Goal: Transaction & Acquisition: Purchase product/service

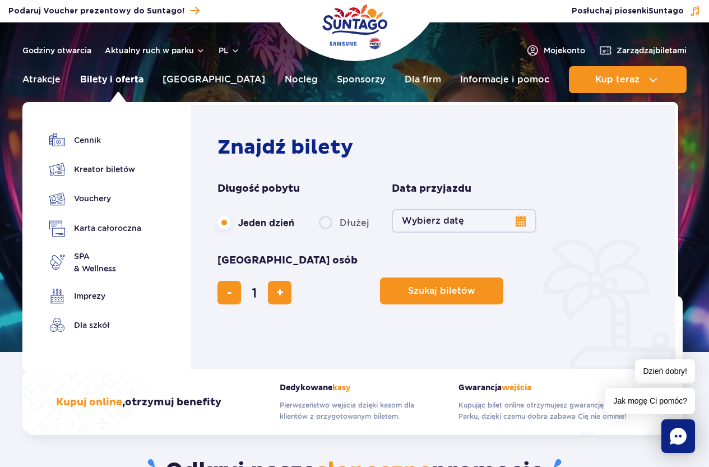
click at [110, 75] on link "Bilety i oferta" at bounding box center [111, 79] width 63 height 27
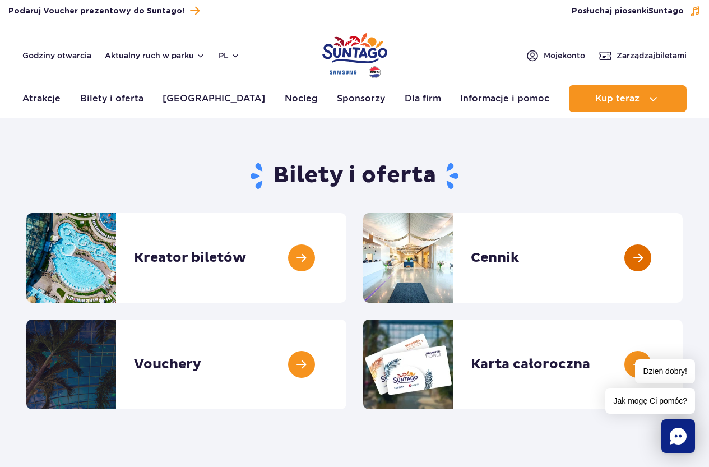
click at [683, 257] on link at bounding box center [683, 258] width 0 height 90
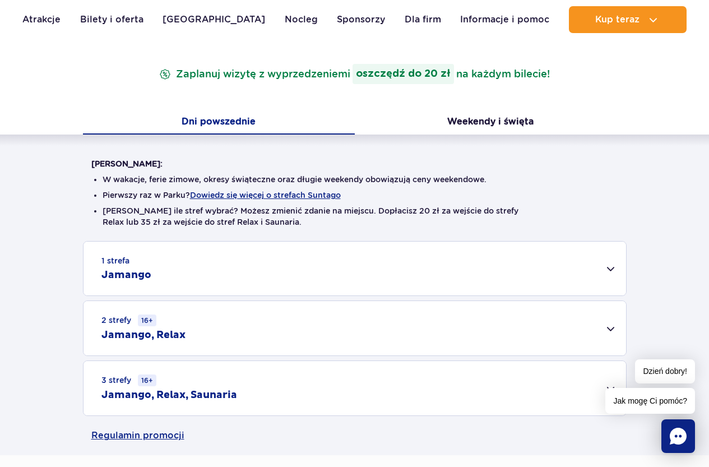
scroll to position [224, 0]
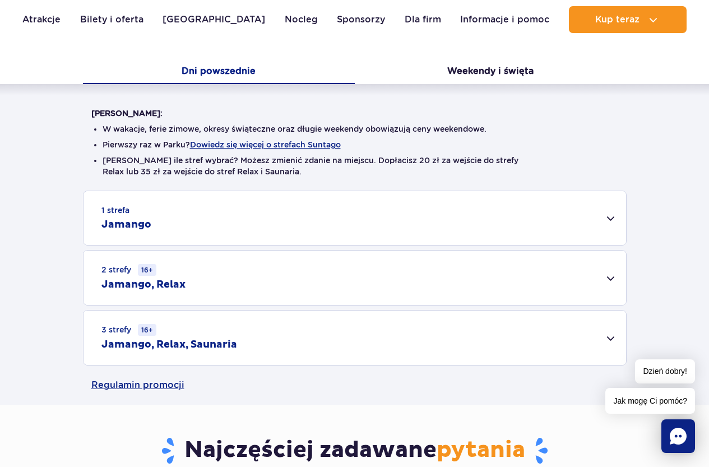
click at [607, 219] on div "1 strefa Jamango" at bounding box center [354, 218] width 542 height 54
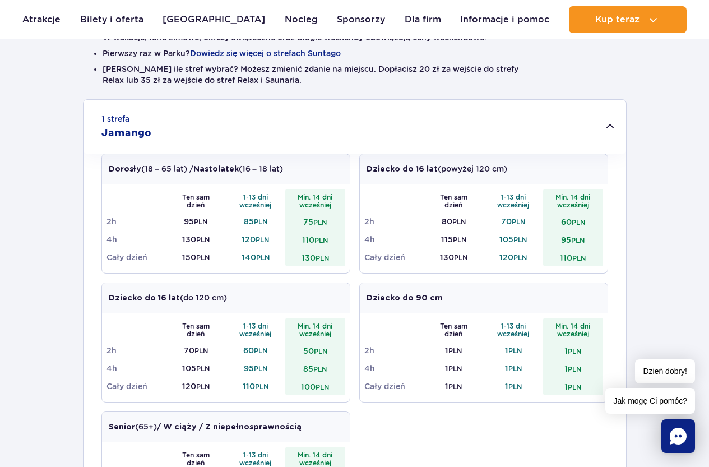
scroll to position [280, 0]
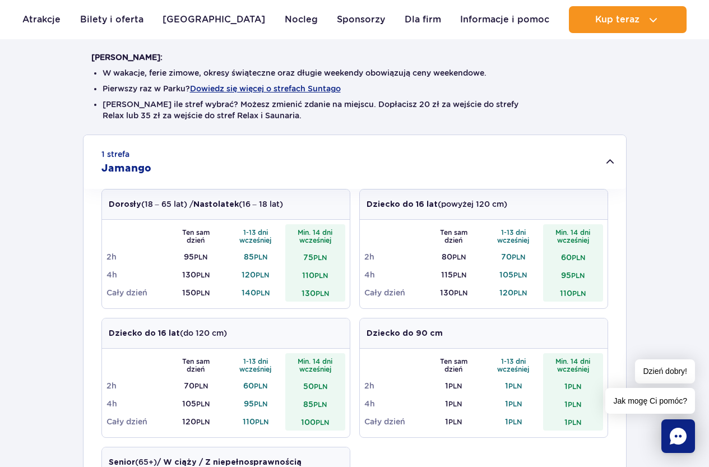
drag, startPoint x: 105, startPoint y: 401, endPoint x: 96, endPoint y: 397, distance: 9.5
drag, startPoint x: 96, startPoint y: 397, endPoint x: 94, endPoint y: 287, distance: 109.3
click at [50, 296] on div "1 strefa Jamango Dorosły (18 – 65 lat) / Nastolatek (16 – 18 lat) Ten sam dzień…" at bounding box center [354, 425] width 709 height 583
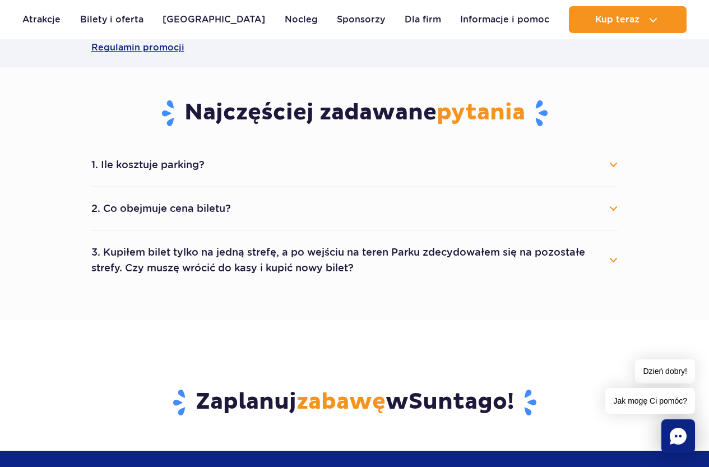
scroll to position [1009, 0]
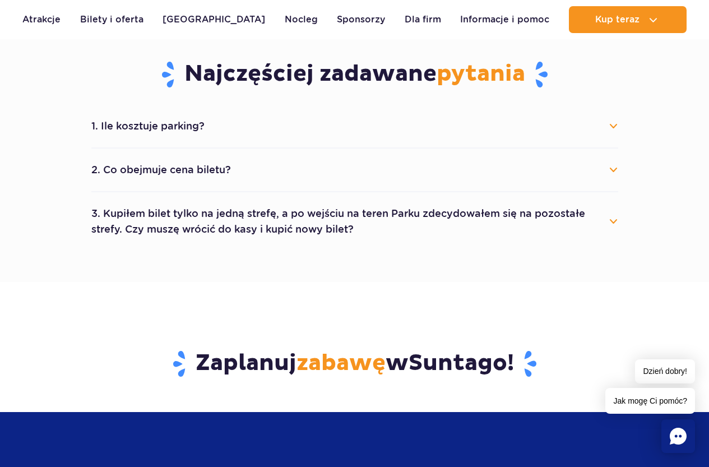
click at [234, 135] on button "1. Ile kosztuje parking?" at bounding box center [354, 126] width 527 height 25
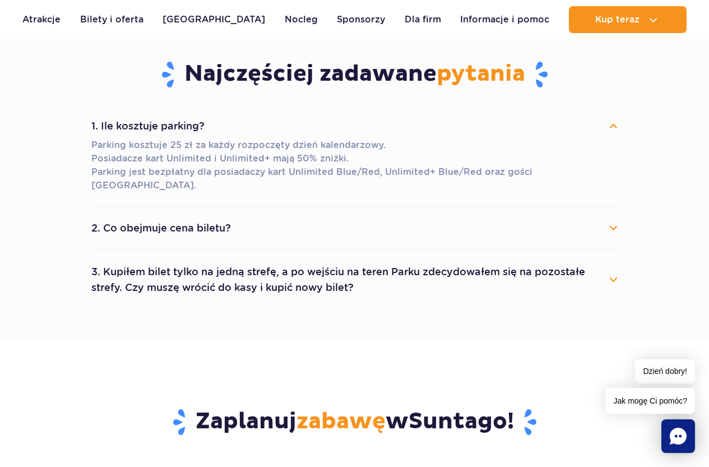
click at [245, 216] on button "2. Co obejmuje cena biletu?" at bounding box center [354, 228] width 527 height 25
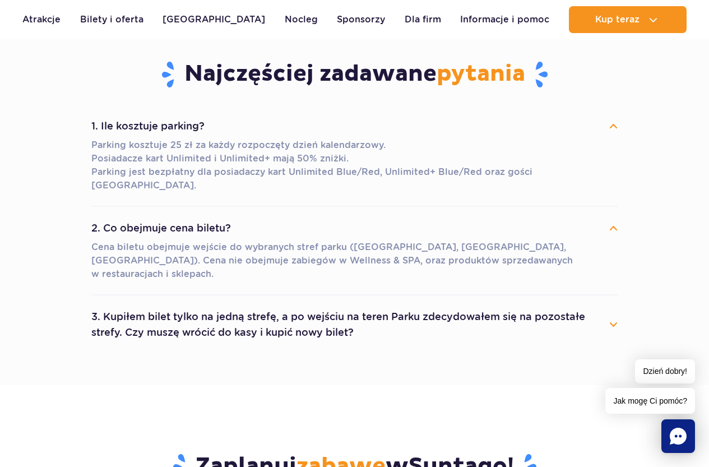
click at [245, 216] on button "2. Co obejmuje cena biletu?" at bounding box center [354, 228] width 527 height 25
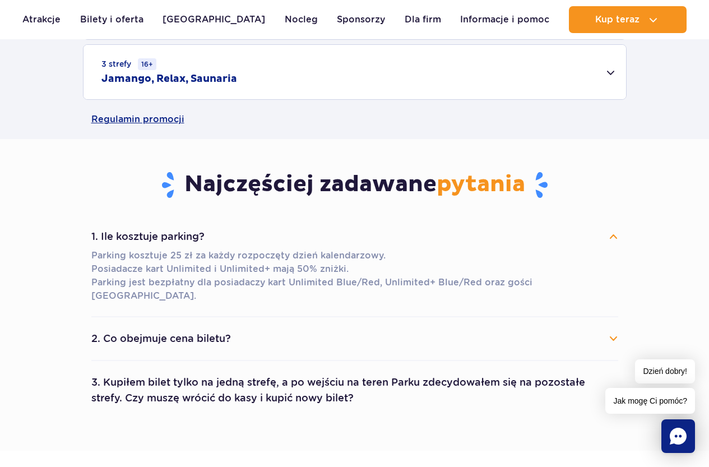
scroll to position [897, 0]
